Goal: Task Accomplishment & Management: Complete application form

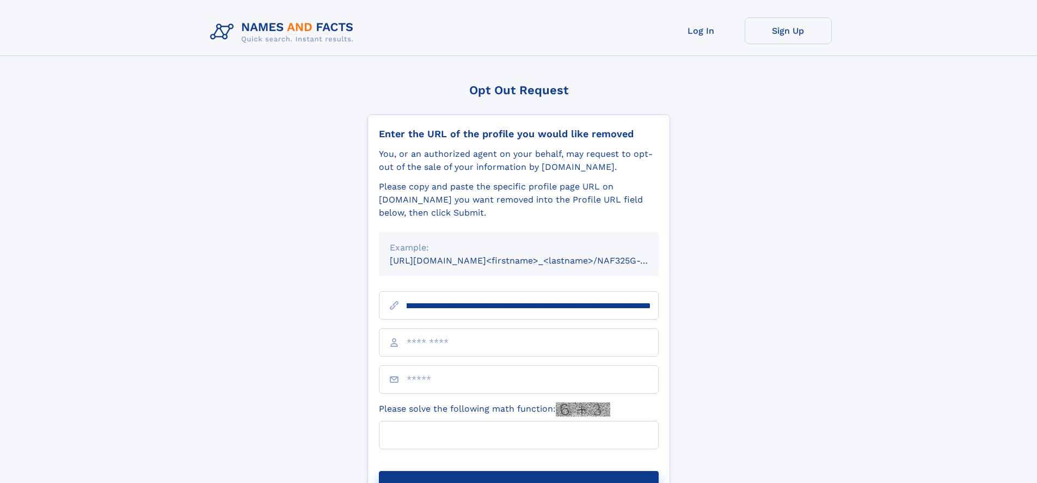
scroll to position [0, 126]
type input "**********"
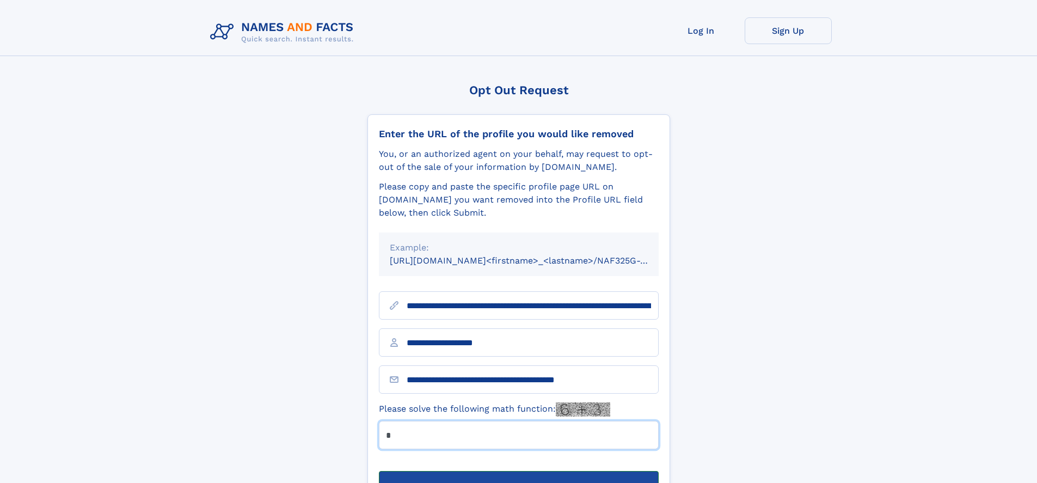
type input "*"
click at [518, 471] on button "Submit Opt Out Request" at bounding box center [519, 488] width 280 height 35
